Goal: Information Seeking & Learning: Learn about a topic

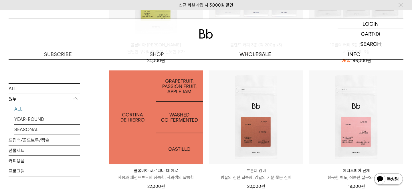
click at [165, 123] on img at bounding box center [156, 117] width 94 height 94
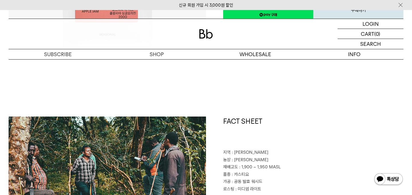
scroll to position [241, 0]
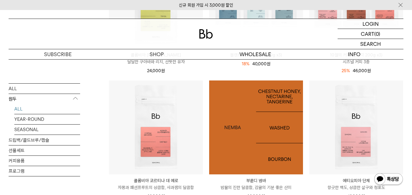
click at [249, 119] on img at bounding box center [256, 127] width 94 height 94
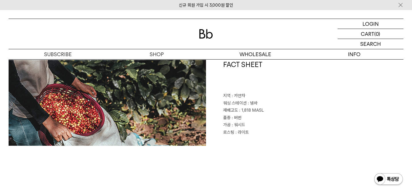
scroll to position [263, 0]
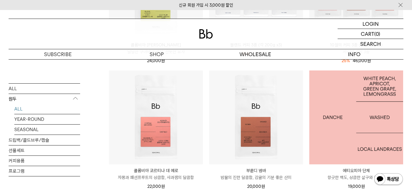
click at [357, 125] on img at bounding box center [356, 117] width 94 height 94
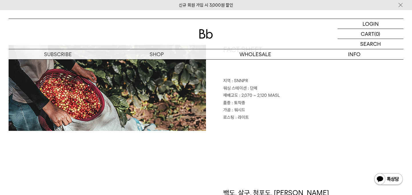
scroll to position [280, 0]
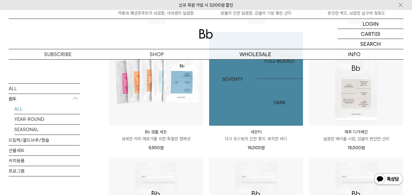
scroll to position [337, 0]
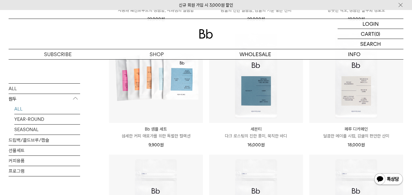
click at [307, 101] on li "페루 디카페인 Peru Cajamarca Decaf 달콤한 메이플 시럽, 감귤의 편안한 산미 18,000 원" at bounding box center [356, 91] width 100 height 125
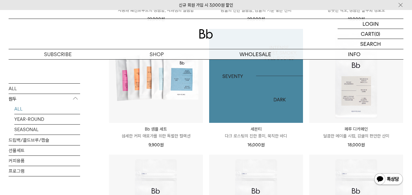
click at [284, 97] on img at bounding box center [256, 76] width 94 height 94
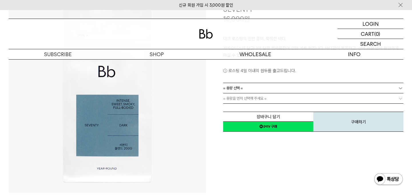
scroll to position [73, 0]
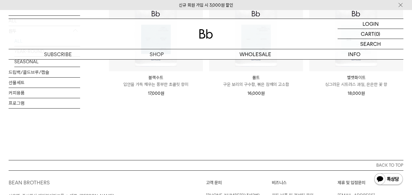
scroll to position [393, 0]
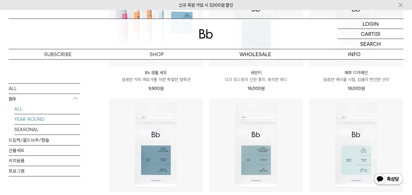
click at [37, 122] on link "YEAR-ROUND" at bounding box center [47, 119] width 66 height 10
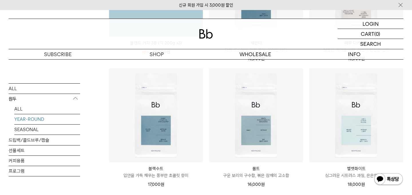
scroll to position [187, 0]
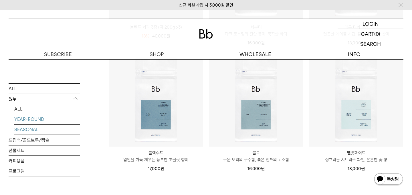
click at [37, 132] on link "SEASONAL" at bounding box center [47, 129] width 66 height 10
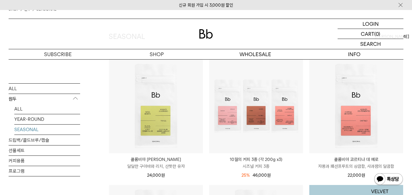
scroll to position [7, 0]
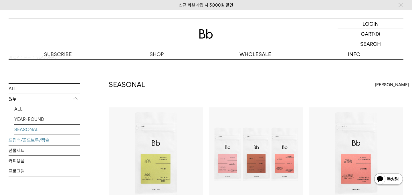
click at [20, 140] on link "드립백/콜드브루/캡슐" at bounding box center [44, 140] width 71 height 10
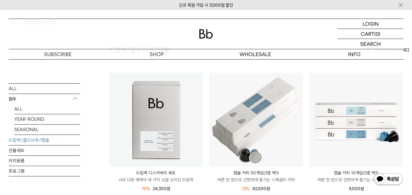
scroll to position [67, 0]
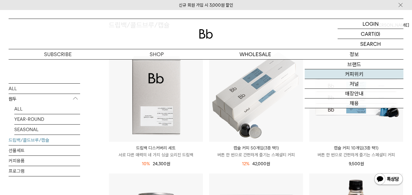
click at [359, 74] on link "커피위키" at bounding box center [353, 74] width 99 height 10
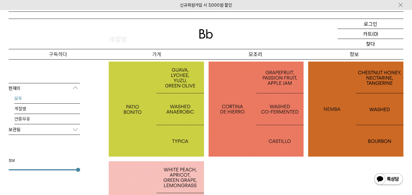
scroll to position [147, 0]
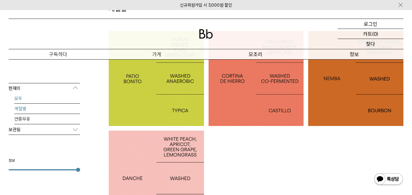
click at [22, 111] on font "계절별" at bounding box center [20, 108] width 12 height 5
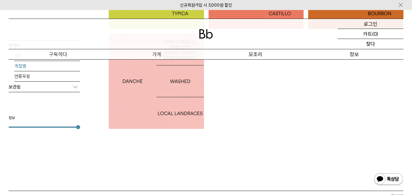
scroll to position [157, 0]
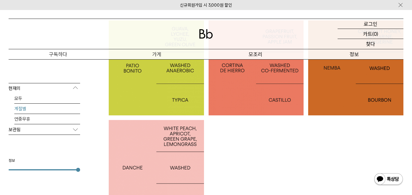
click at [28, 129] on p "보관됨" at bounding box center [44, 129] width 71 height 10
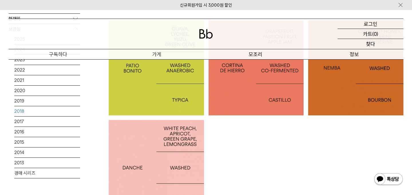
scroll to position [98, 0]
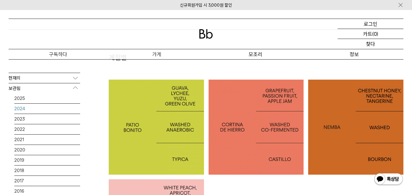
click at [19, 106] on font "2024" at bounding box center [19, 108] width 11 height 5
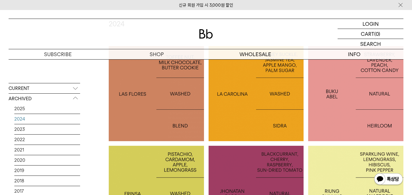
scroll to position [130, 0]
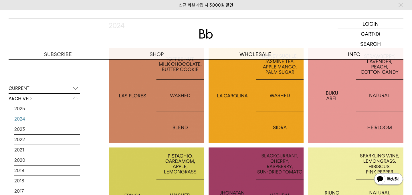
click at [355, 99] on div at bounding box center [355, 95] width 95 height 95
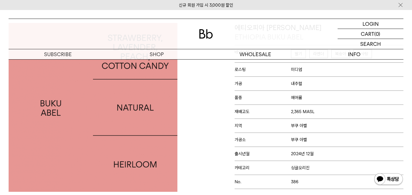
scroll to position [64, 0]
